Goal: Task Accomplishment & Management: Manage account settings

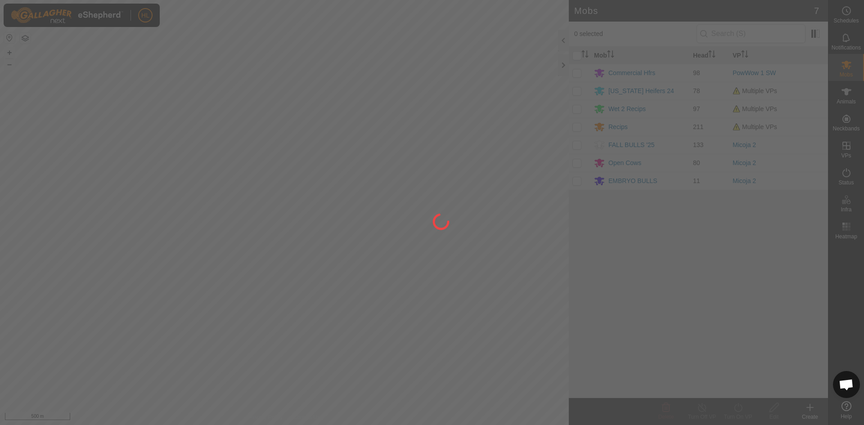
click at [846, 176] on div at bounding box center [432, 212] width 864 height 425
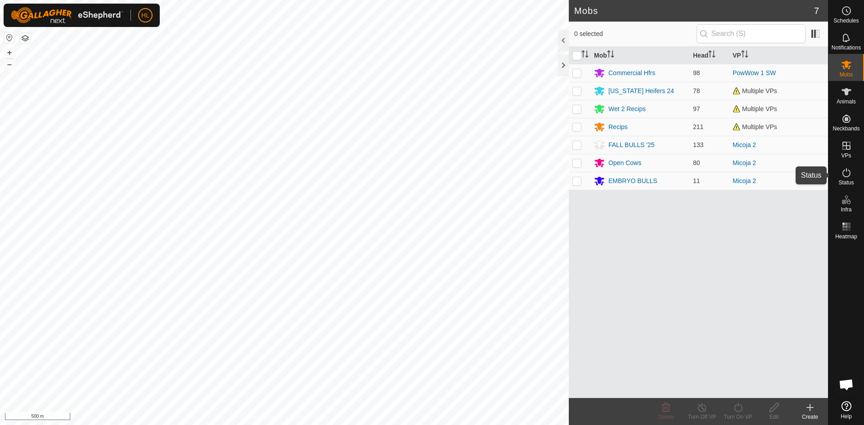
click at [846, 176] on icon at bounding box center [846, 172] width 11 height 11
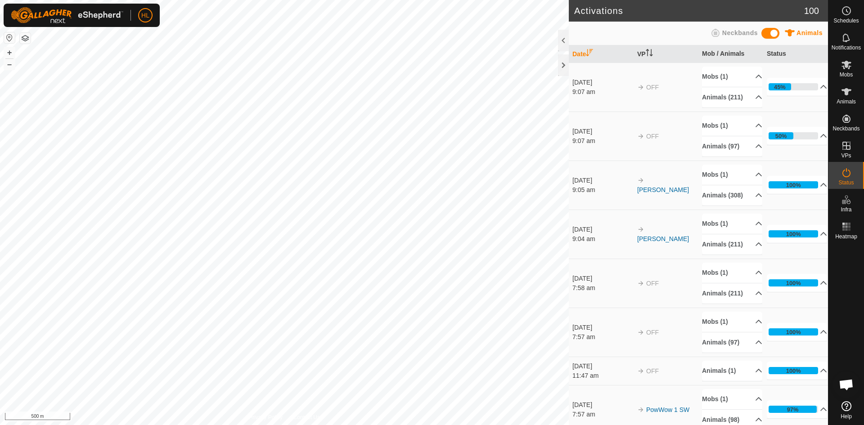
click at [851, 183] on span "Status" at bounding box center [846, 182] width 15 height 5
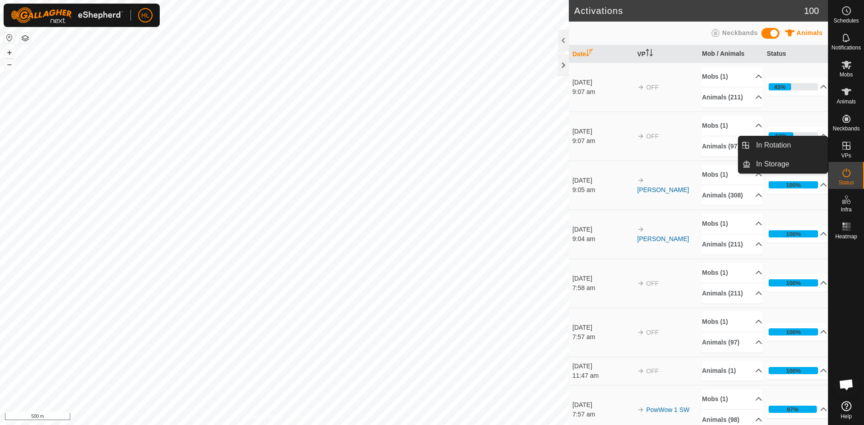
click at [841, 142] on es-virtualpaddocks-svg-icon at bounding box center [847, 146] width 16 height 14
click at [793, 152] on link "In Rotation" at bounding box center [789, 145] width 77 height 18
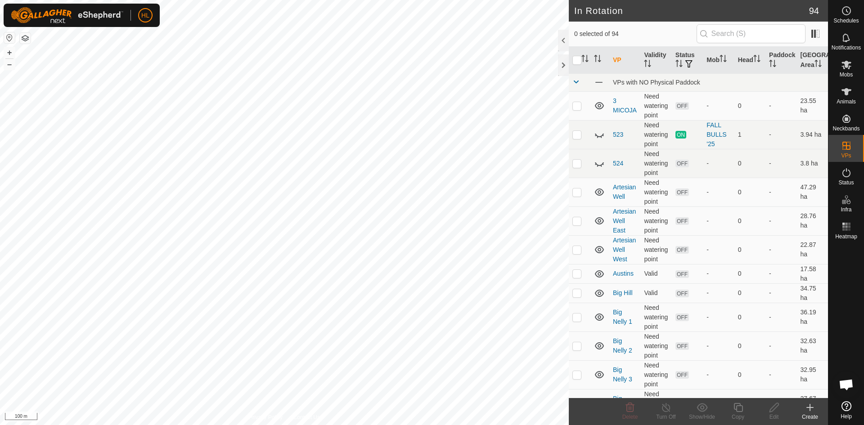
checkbox input "true"
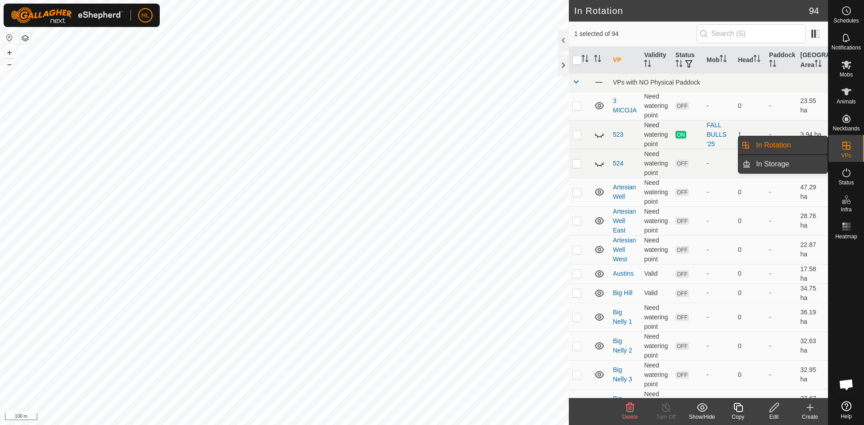
click at [811, 165] on link "In Storage" at bounding box center [789, 164] width 77 height 18
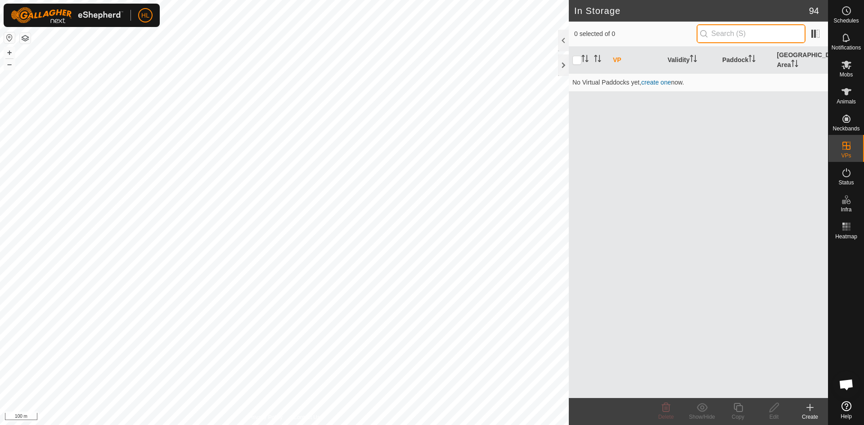
click at [749, 32] on input "text" at bounding box center [751, 33] width 109 height 19
type input "l"
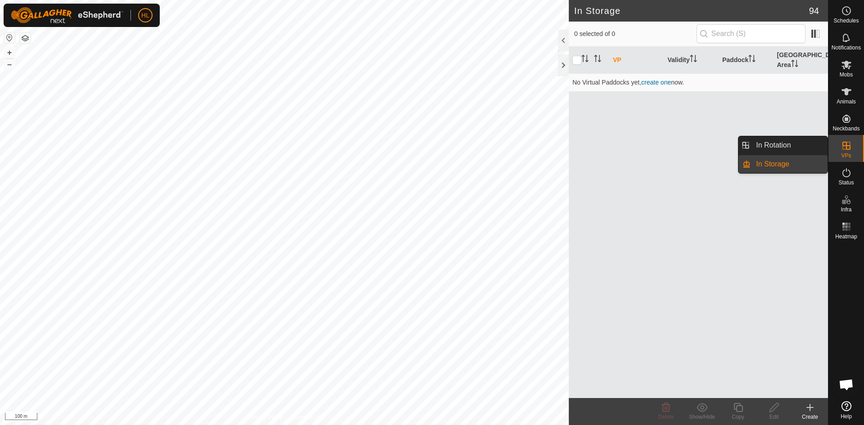
click at [810, 147] on link "In Rotation" at bounding box center [789, 145] width 77 height 18
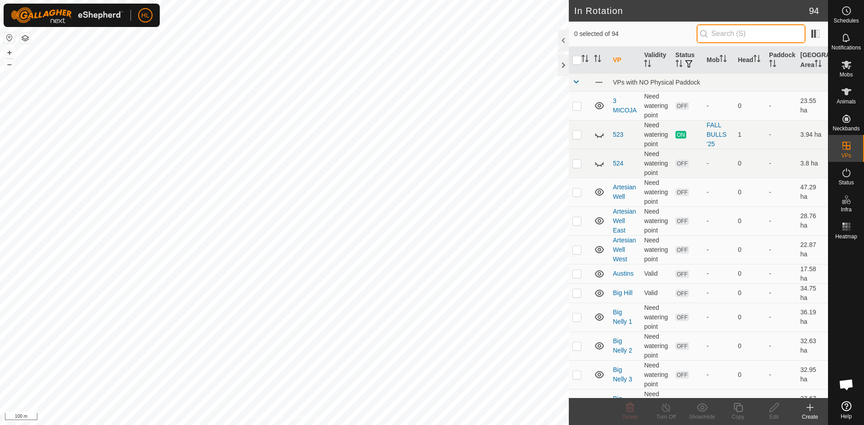
click at [754, 39] on input "text" at bounding box center [751, 33] width 109 height 19
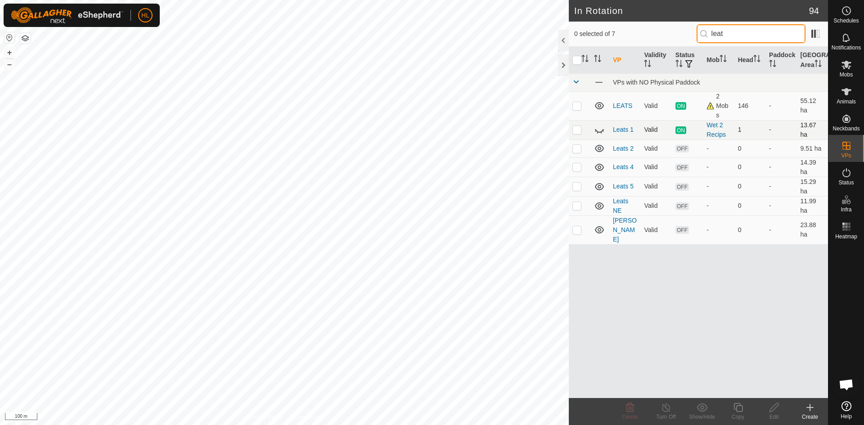
type input "leat"
click at [602, 130] on icon at bounding box center [599, 130] width 11 height 11
checkbox input "true"
click at [803, 411] on create-svg-icon at bounding box center [810, 407] width 36 height 11
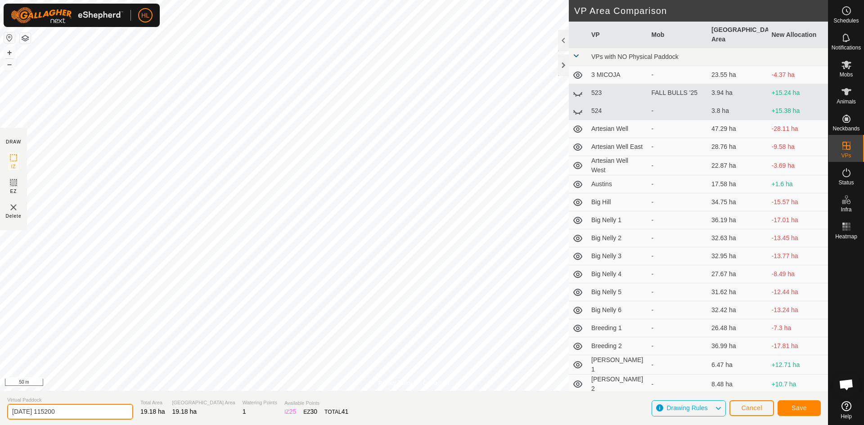
drag, startPoint x: 77, startPoint y: 411, endPoint x: 0, endPoint y: 411, distance: 77.4
click at [0, 411] on section "Virtual Paddock 2025-09-26 115200 Total Area 19.18 ha Grazing Area 19.18 ha Wat…" at bounding box center [414, 408] width 828 height 34
type input "l"
type input ":"
type input "Leats Tamegrass remake"
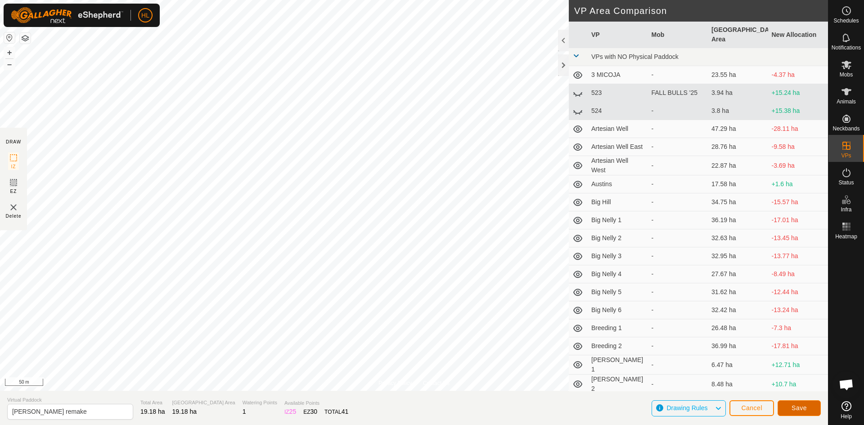
click at [792, 407] on span "Save" at bounding box center [799, 408] width 15 height 7
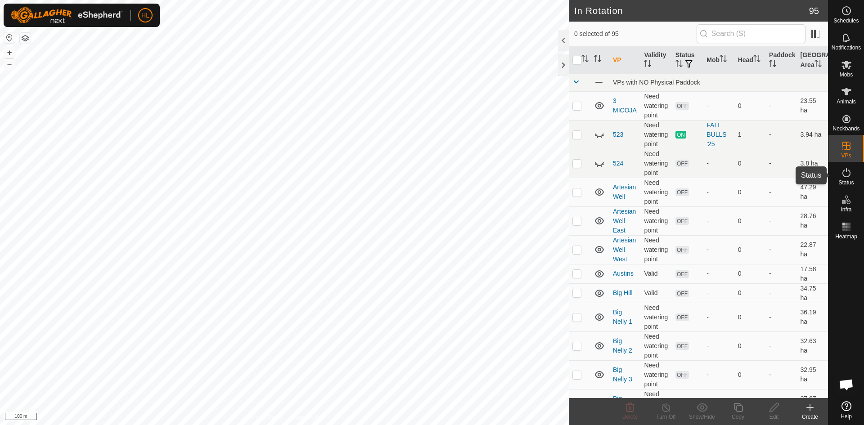
click at [848, 177] on icon at bounding box center [846, 172] width 11 height 11
click at [846, 179] on es-activation-svg-icon at bounding box center [847, 173] width 16 height 14
